Goal: Task Accomplishment & Management: Manage account settings

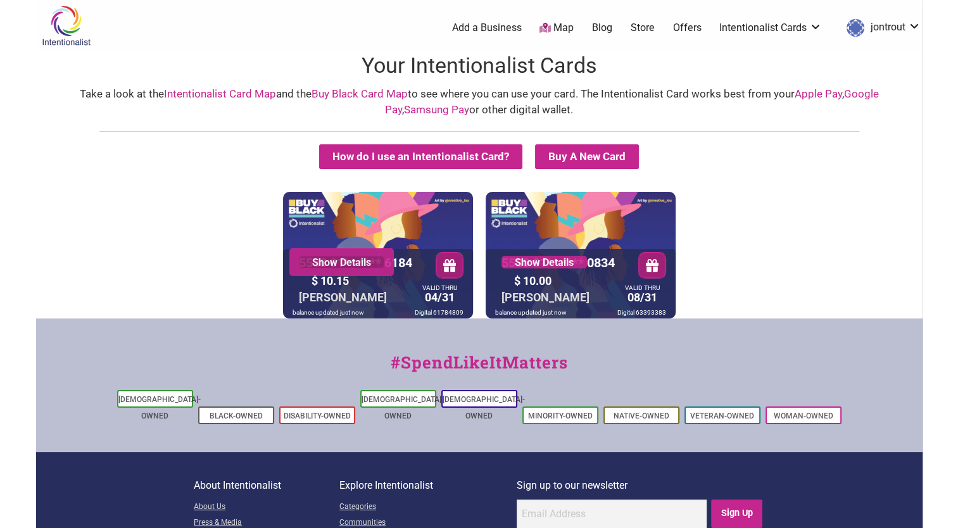
click at [339, 260] on link "Show Details" at bounding box center [341, 262] width 85 height 13
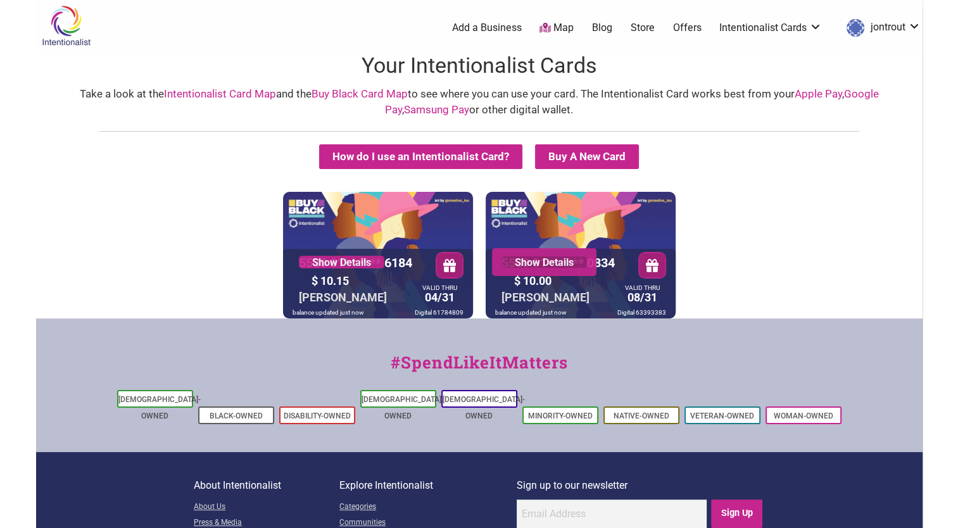
click at [550, 260] on link "Show Details" at bounding box center [543, 262] width 85 height 13
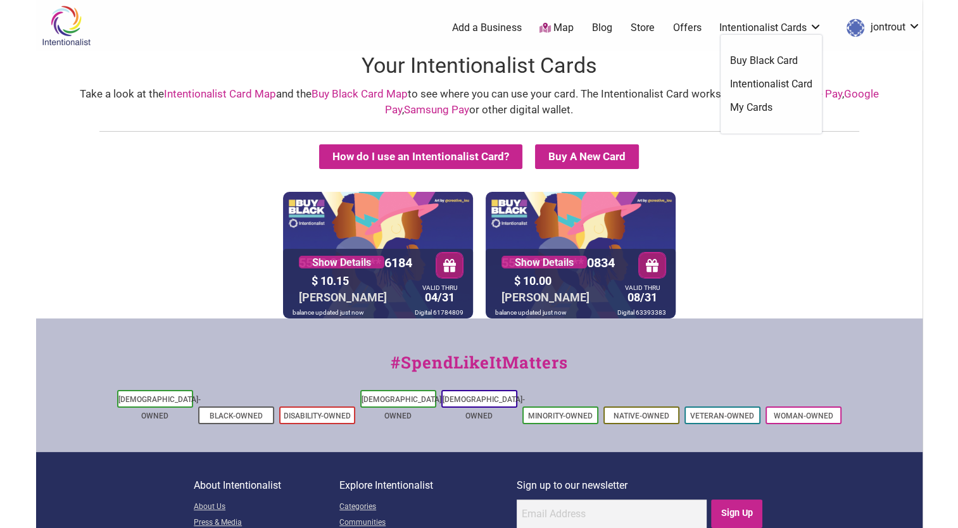
click at [758, 106] on link "My Cards" at bounding box center [771, 108] width 82 height 14
click at [750, 110] on link "My Cards" at bounding box center [771, 108] width 82 height 14
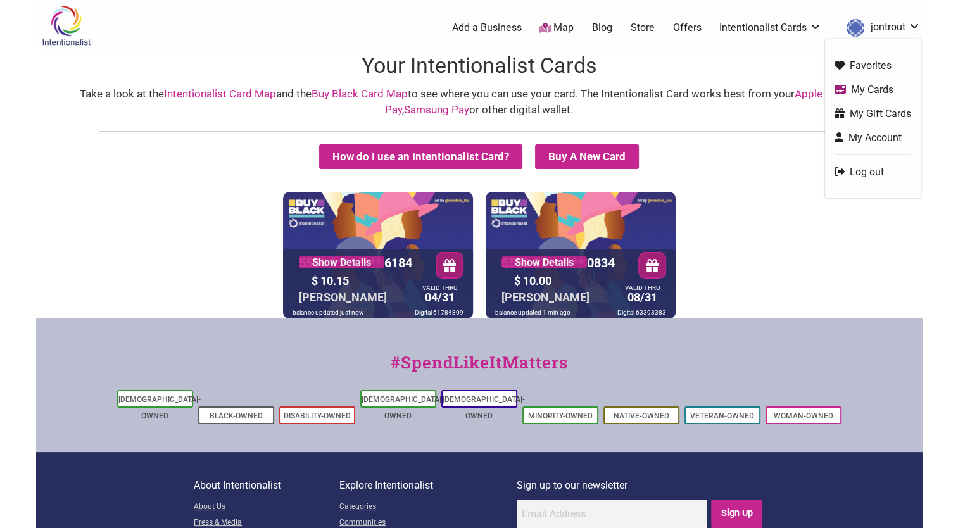
click at [874, 135] on link "My Account" at bounding box center [872, 137] width 77 height 15
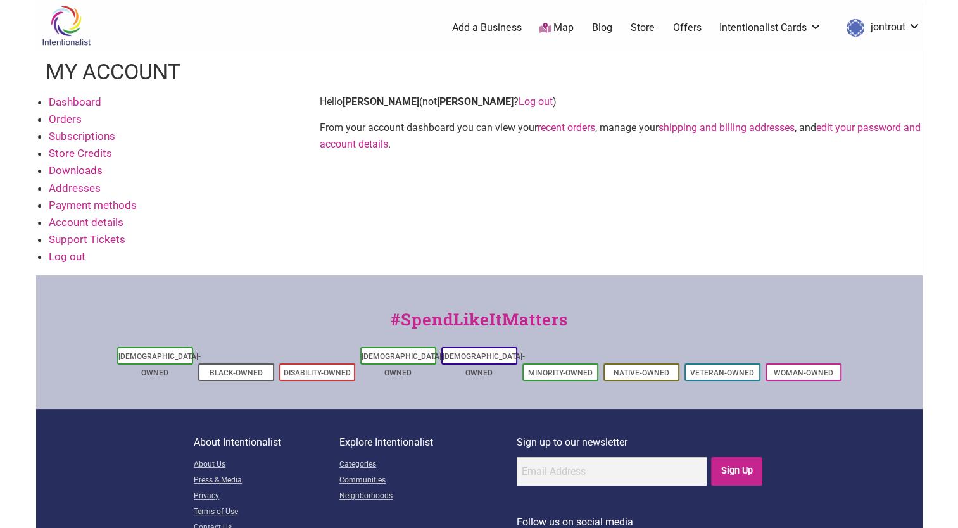
click at [556, 129] on link "recent orders" at bounding box center [567, 128] width 58 height 12
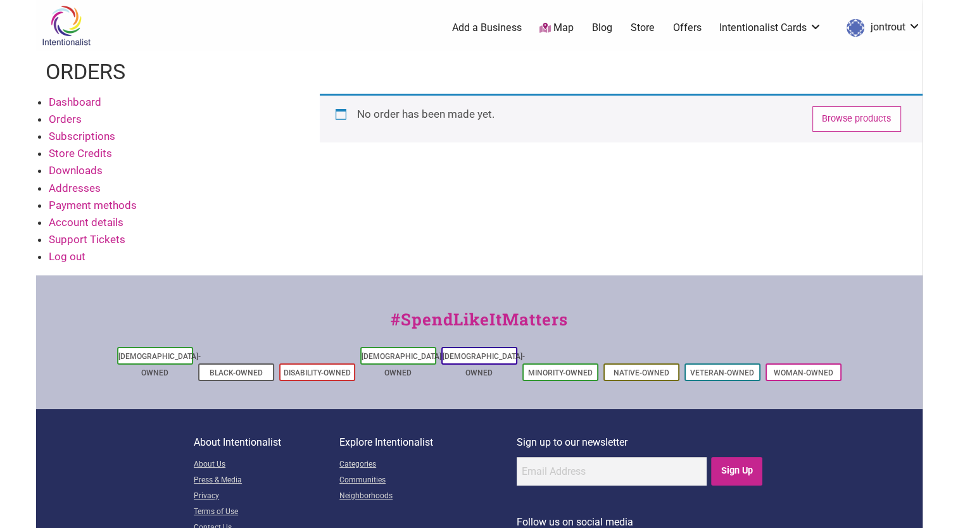
click at [65, 121] on link "Orders" at bounding box center [65, 119] width 33 height 13
click at [109, 223] on link "Account details" at bounding box center [86, 222] width 75 height 13
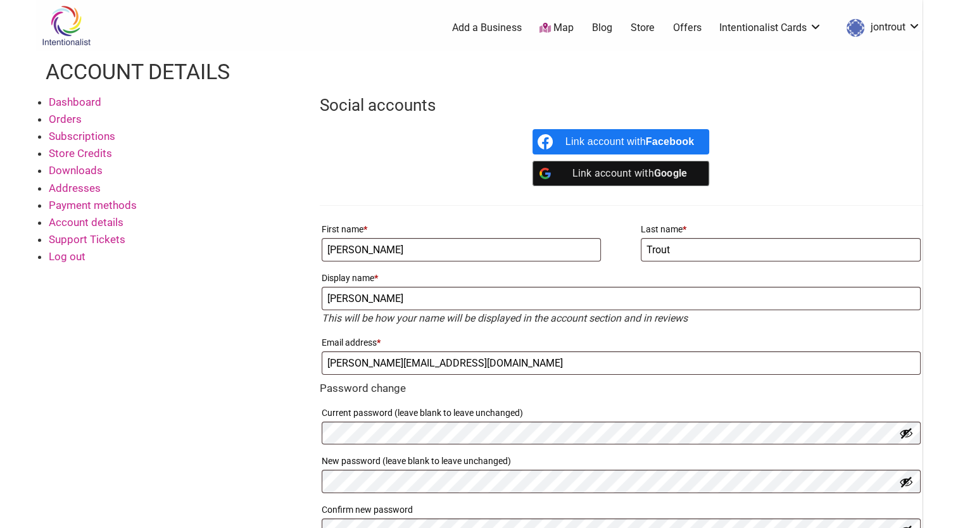
click at [106, 222] on link "Account details" at bounding box center [86, 222] width 75 height 13
click at [77, 102] on link "Dashboard" at bounding box center [75, 102] width 53 height 13
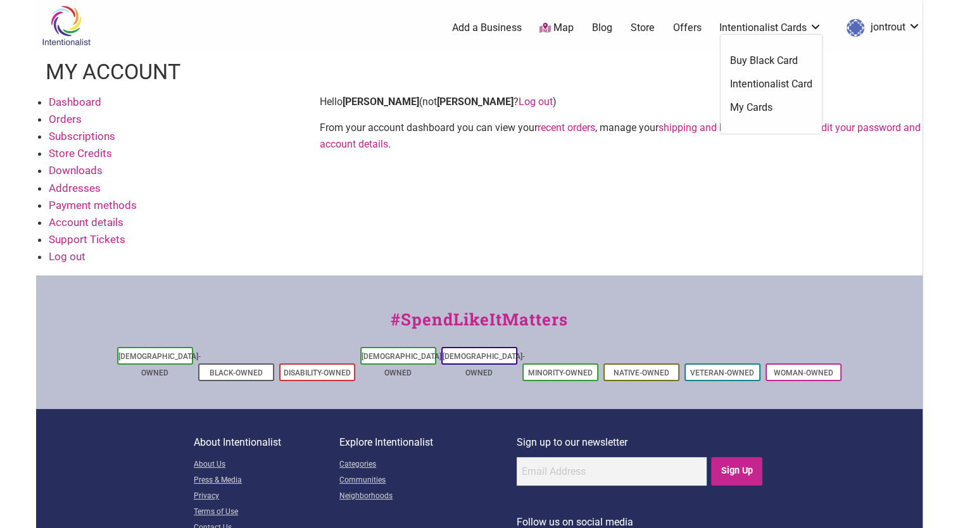
click at [757, 107] on link "My Cards" at bounding box center [771, 108] width 82 height 14
